Goal: Task Accomplishment & Management: Use online tool/utility

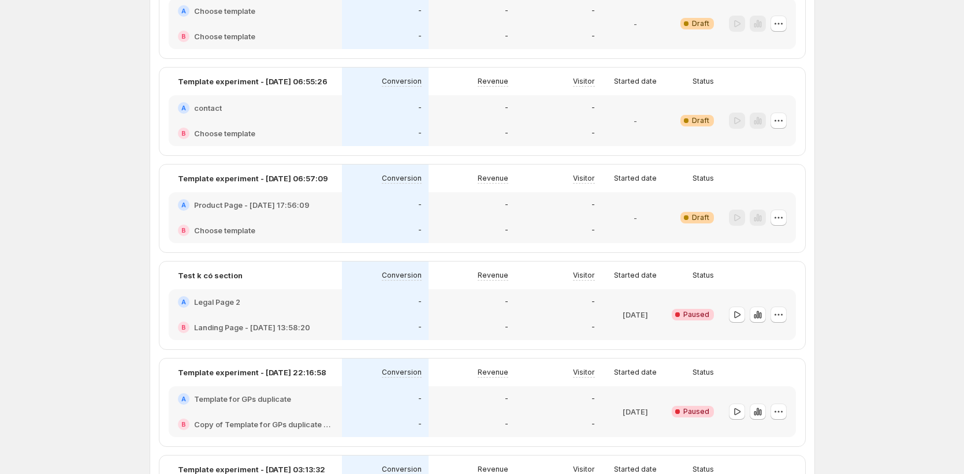
scroll to position [1434, 0]
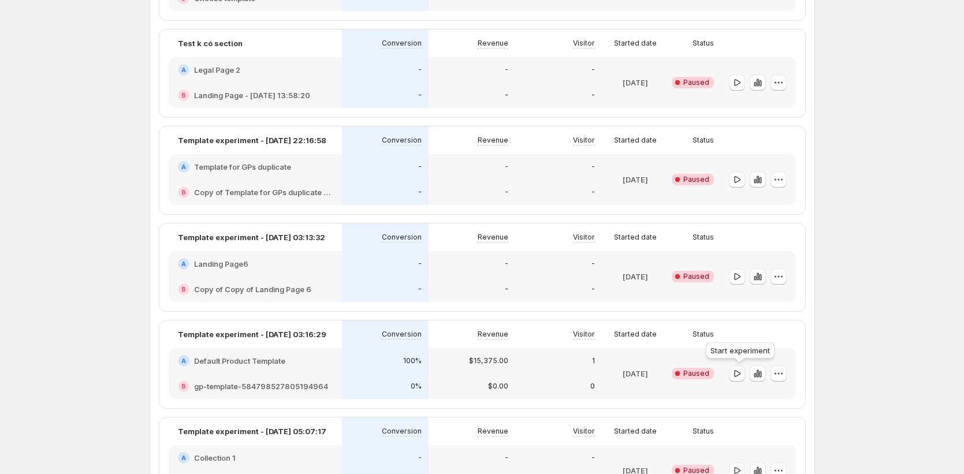
click at [741, 376] on icon "button" at bounding box center [737, 374] width 12 height 12
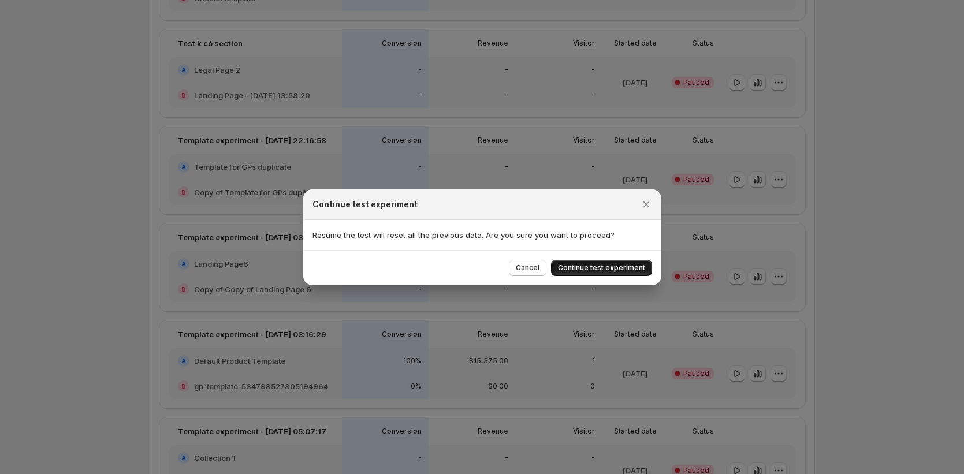
click at [622, 274] on button "Continue test experiment" at bounding box center [601, 268] width 101 height 16
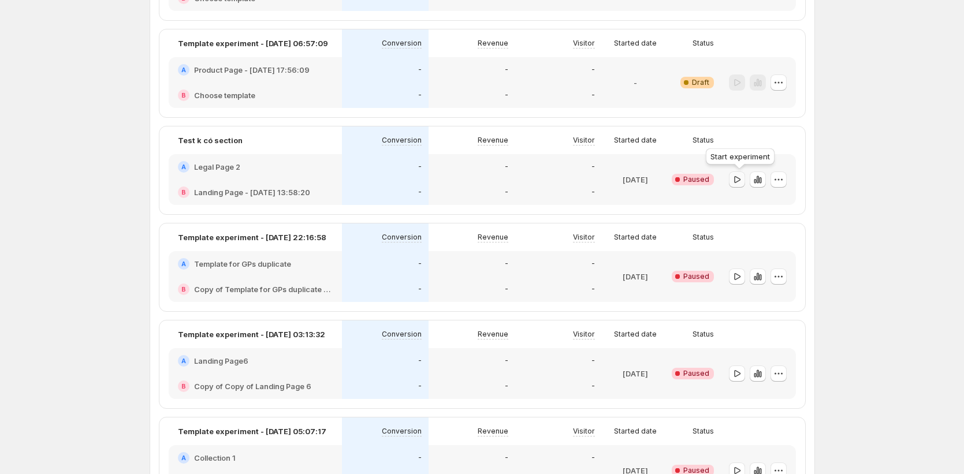
click at [737, 181] on icon "button" at bounding box center [737, 179] width 6 height 7
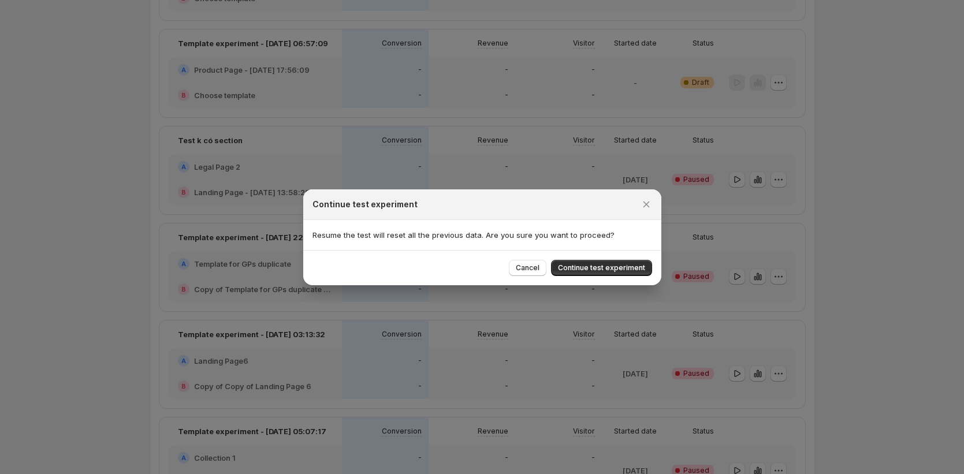
click at [638, 270] on span "Continue test experiment" at bounding box center [601, 267] width 87 height 9
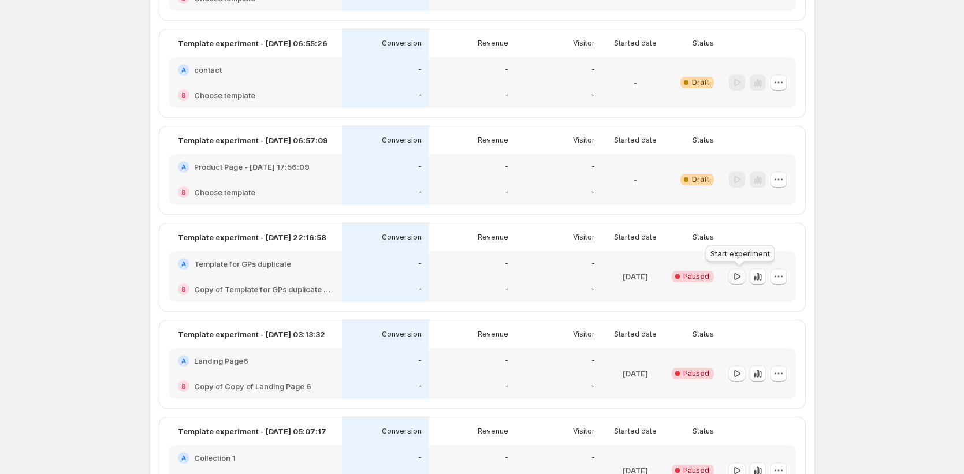
click at [740, 278] on icon "button" at bounding box center [737, 277] width 12 height 12
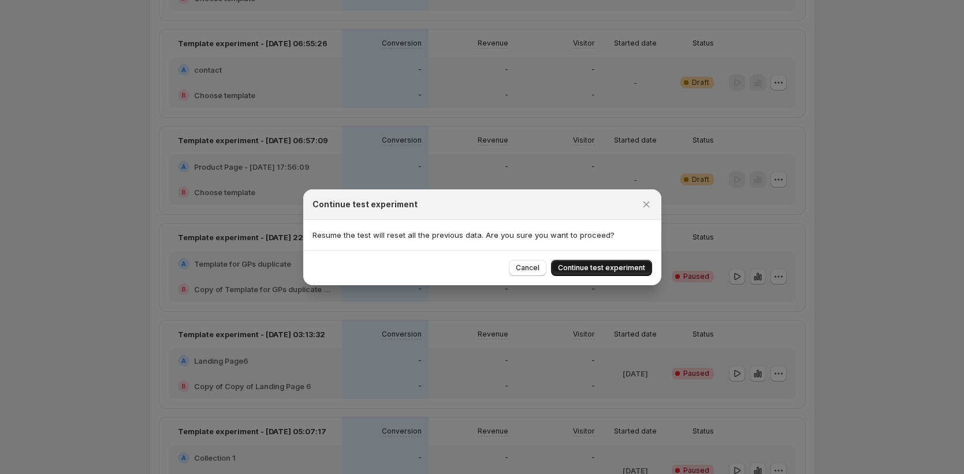
click at [639, 270] on span "Continue test experiment" at bounding box center [601, 267] width 87 height 9
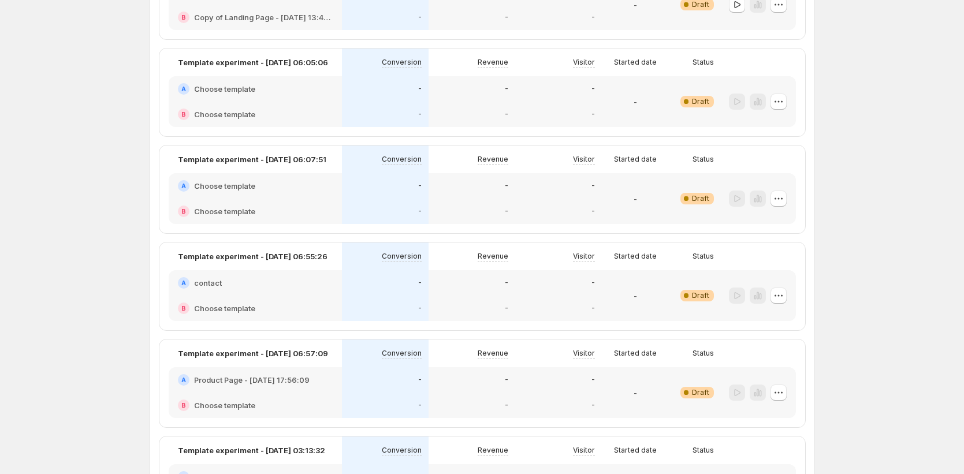
scroll to position [1187, 0]
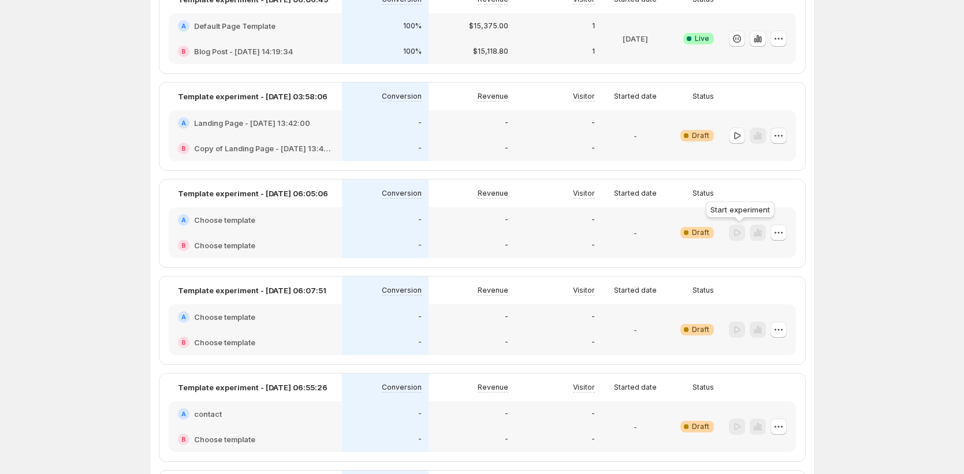
click at [742, 233] on div at bounding box center [737, 233] width 16 height 17
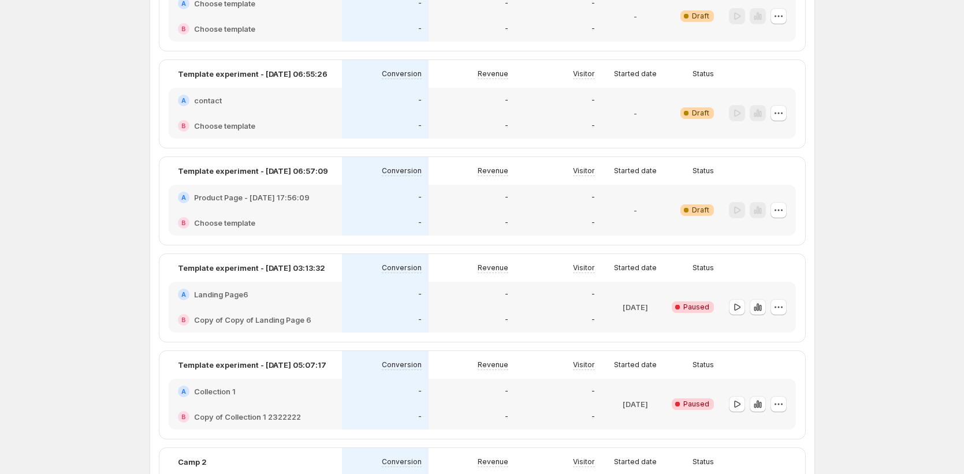
scroll to position [1660, 0]
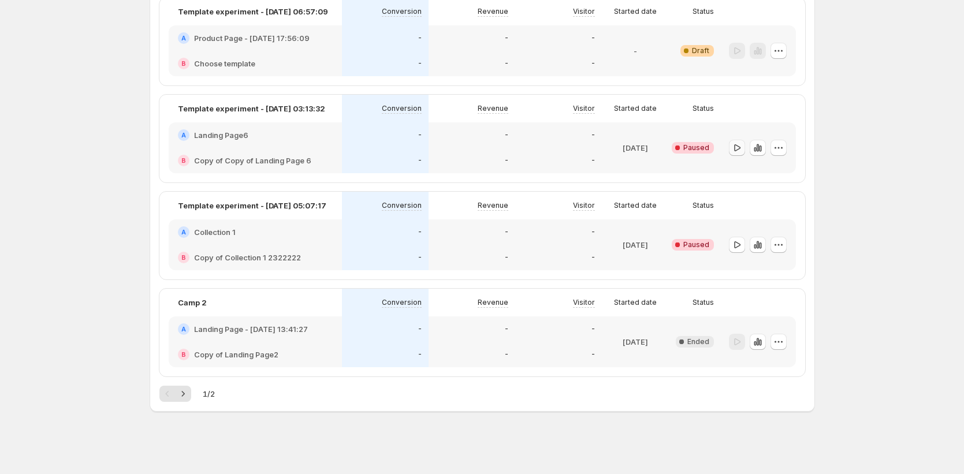
click at [745, 145] on button "button" at bounding box center [737, 148] width 16 height 16
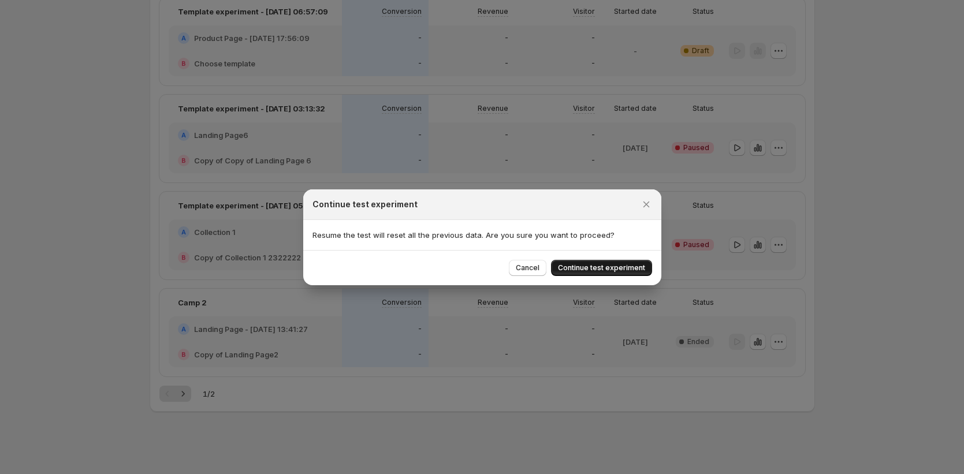
click at [632, 267] on span "Continue test experiment" at bounding box center [601, 267] width 87 height 9
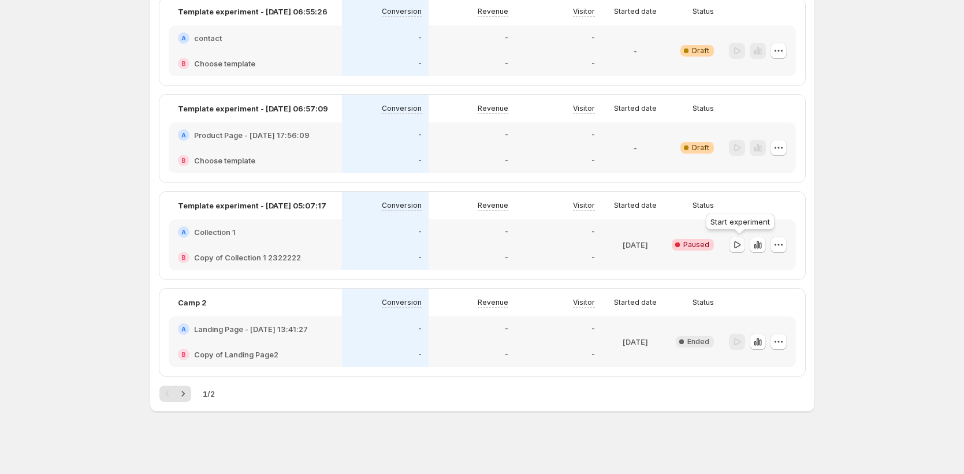
click at [742, 248] on icon "button" at bounding box center [737, 245] width 12 height 12
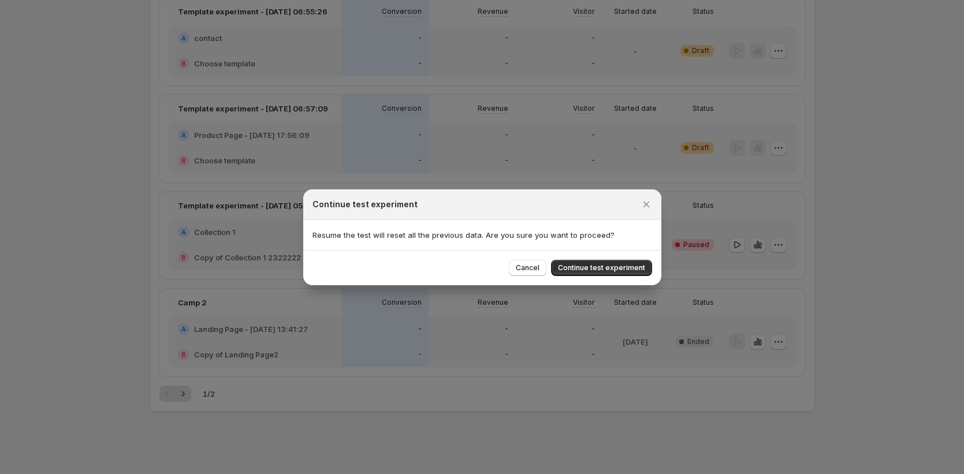
click at [622, 269] on span "Continue test experiment" at bounding box center [601, 267] width 87 height 9
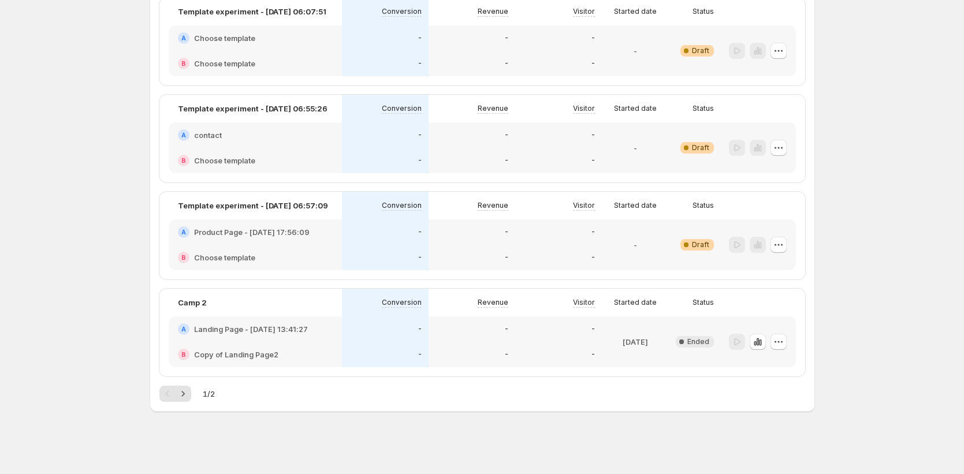
scroll to position [711, 0]
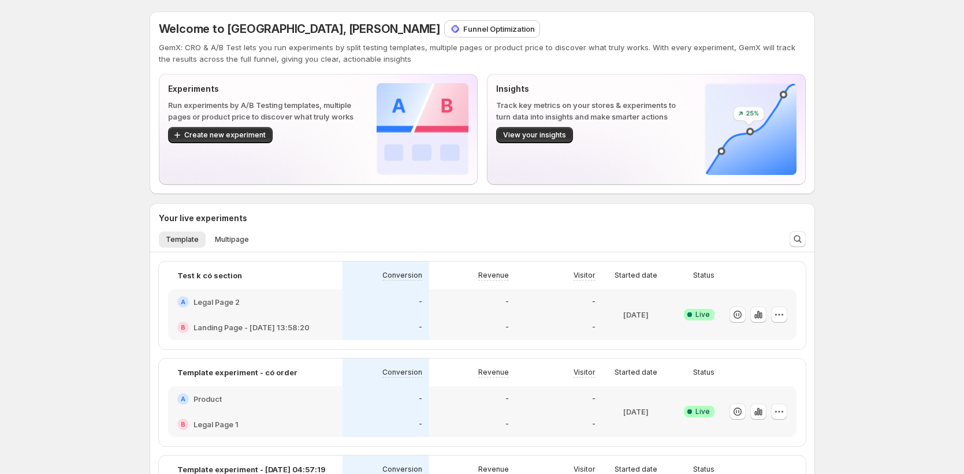
click at [463, 31] on p "Funnel Optimization" at bounding box center [499, 29] width 72 height 12
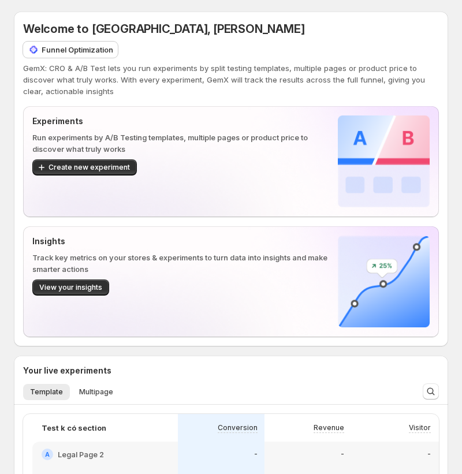
click at [105, 48] on p "Funnel Optimization" at bounding box center [78, 50] width 72 height 12
